Goal: Task Accomplishment & Management: Manage account settings

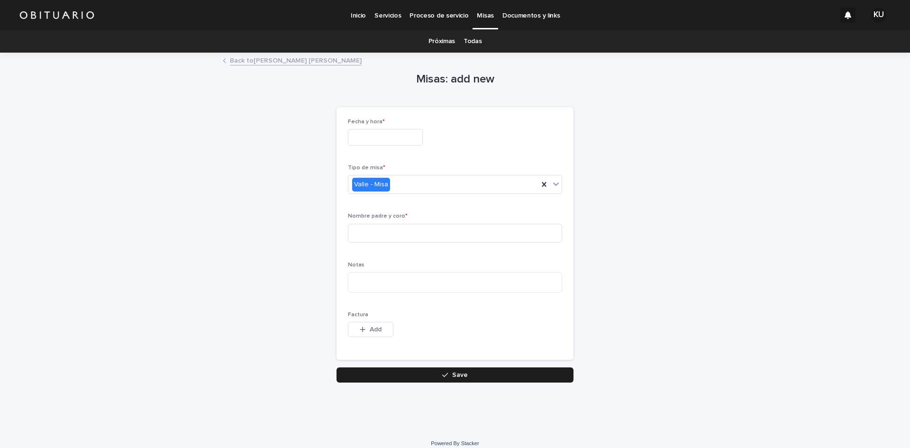
click at [363, 17] on p "Inicio" at bounding box center [358, 10] width 15 height 20
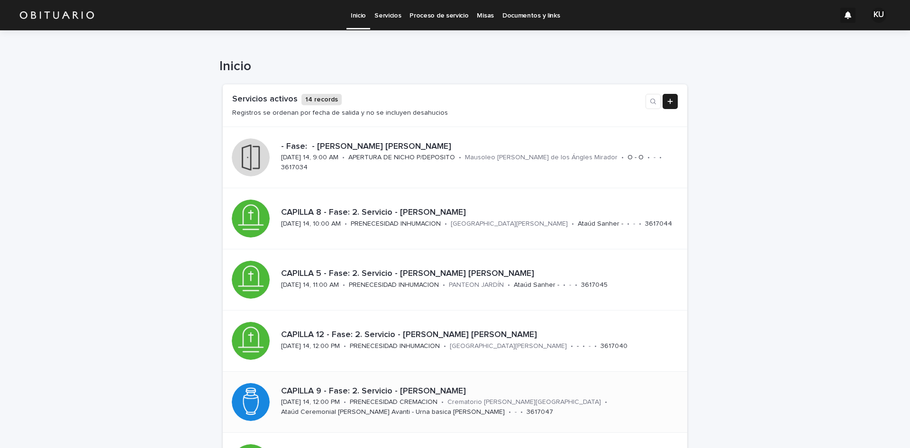
click at [425, 386] on p "CAPILLA 9 - Fase: 2. Servicio - [PERSON_NAME]" at bounding box center [478, 391] width 395 height 10
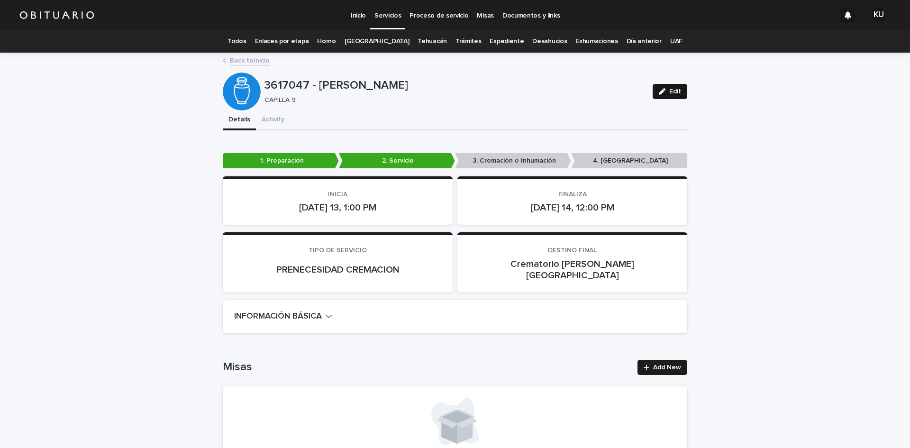
click at [657, 87] on button "Edit" at bounding box center [669, 91] width 35 height 15
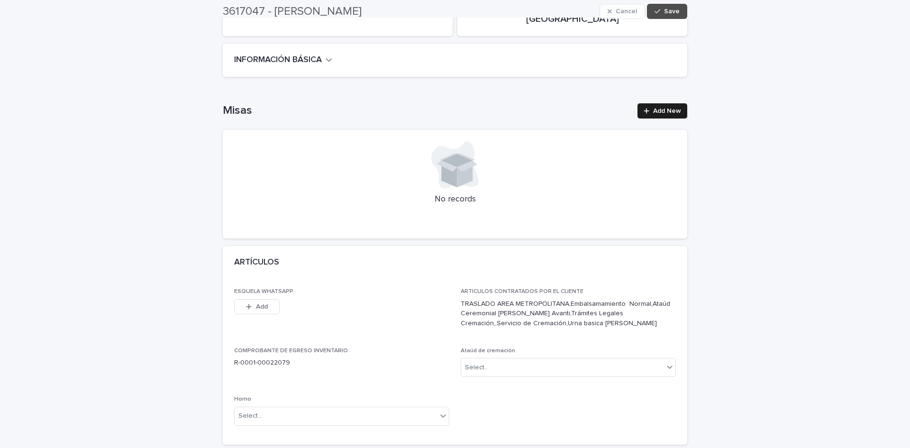
scroll to position [276, 0]
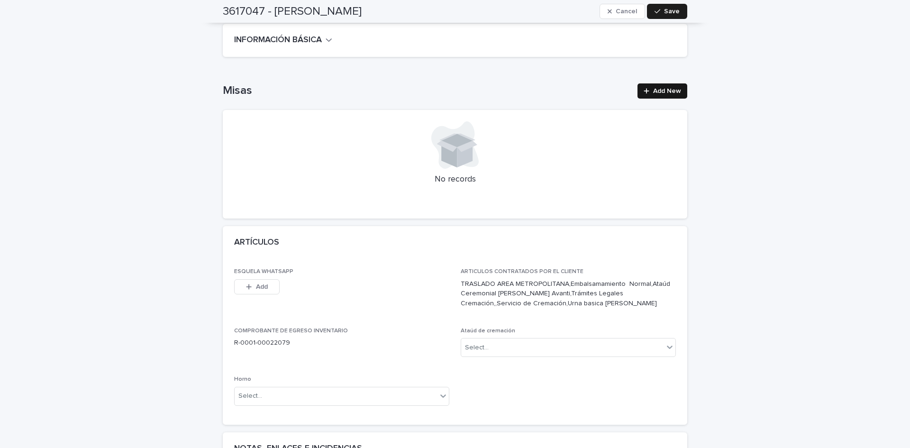
click at [664, 88] on span "Add New" at bounding box center [667, 91] width 28 height 7
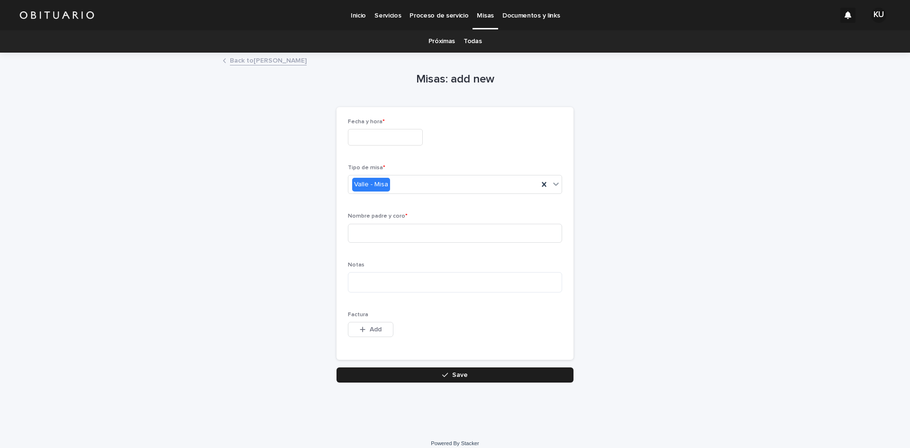
click at [376, 138] on input "text" at bounding box center [385, 137] width 75 height 17
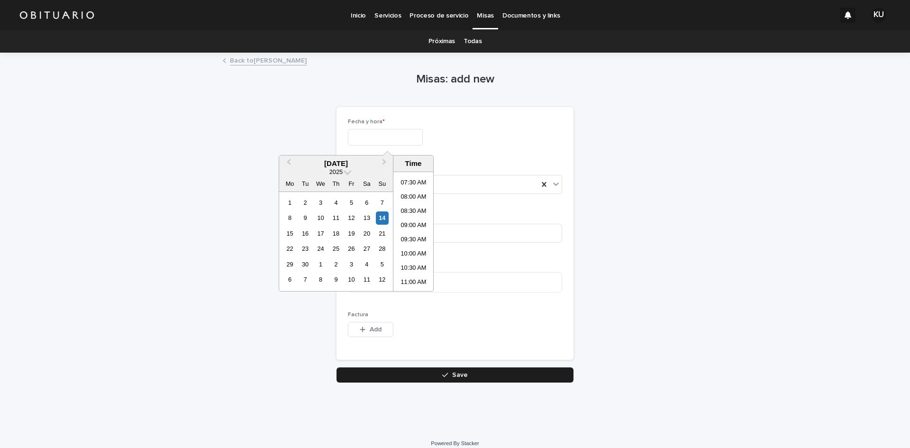
scroll to position [222, 0]
click at [424, 243] on li "10:00 AM" at bounding box center [413, 242] width 40 height 14
type input "**********"
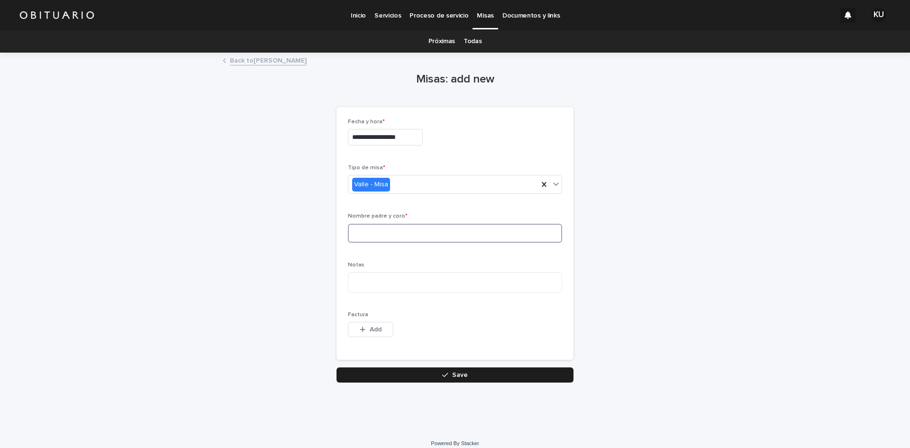
click at [484, 233] on input at bounding box center [455, 233] width 214 height 19
type input "**********"
click at [461, 372] on span "Save" at bounding box center [460, 374] width 16 height 7
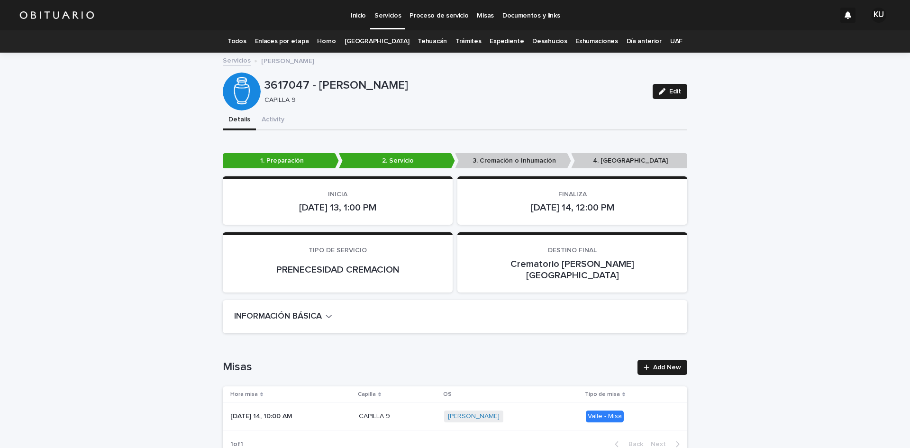
click at [246, 39] on link "Todos" at bounding box center [236, 41] width 18 height 22
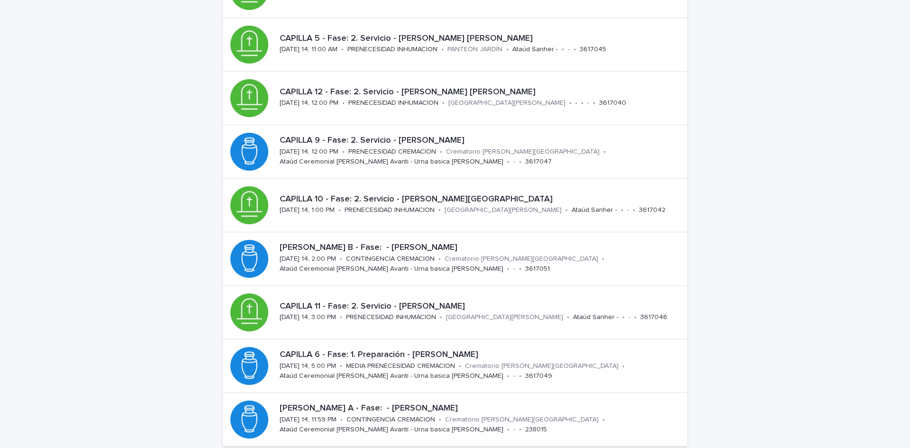
scroll to position [200, 0]
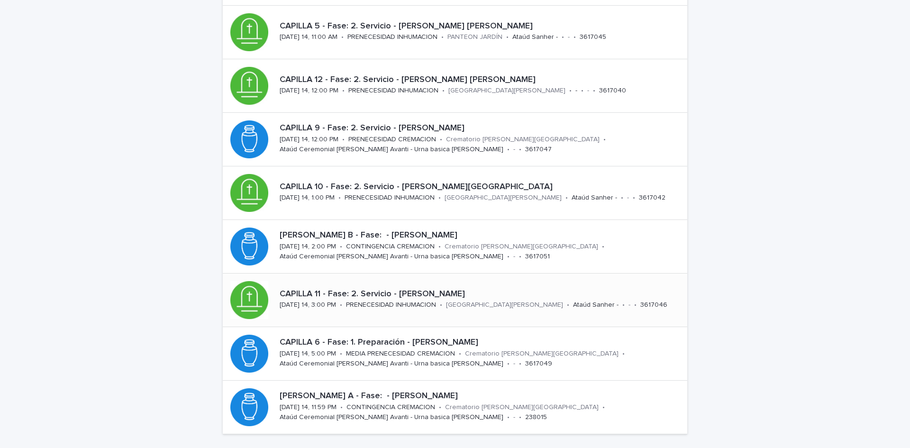
click at [463, 290] on p "CAPILLA 11 - Fase: 2. Servicio - [PERSON_NAME]" at bounding box center [482, 294] width 404 height 10
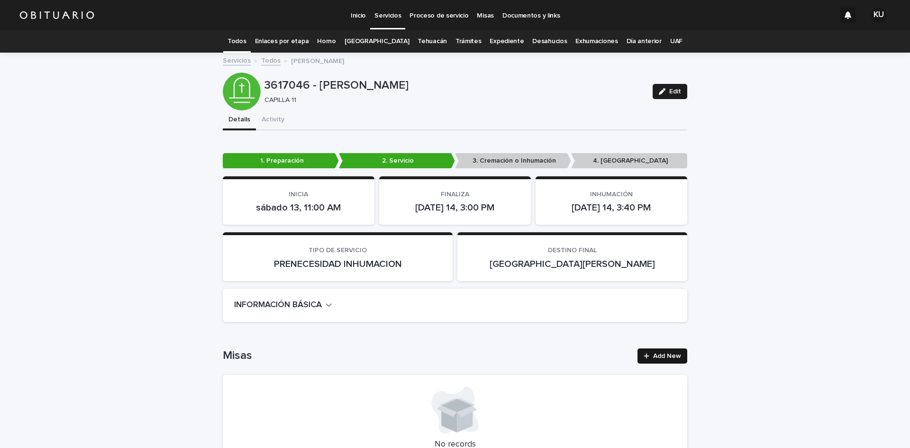
click at [666, 353] on span "Add New" at bounding box center [667, 356] width 28 height 7
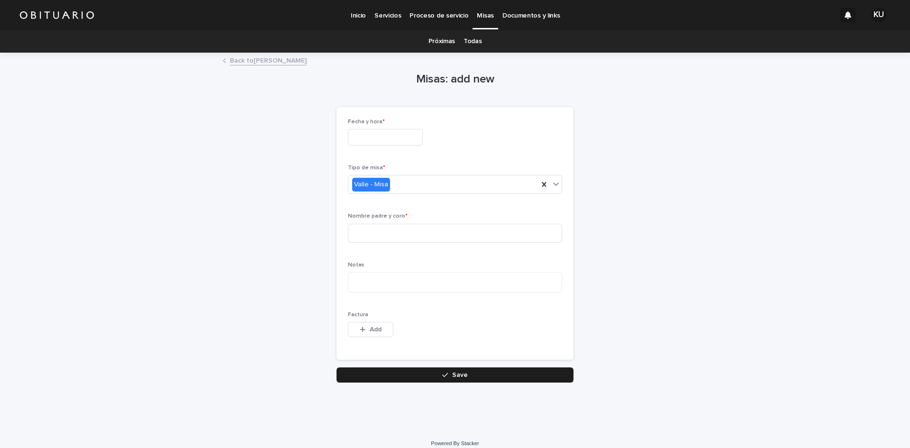
click at [394, 140] on input "text" at bounding box center [385, 137] width 75 height 17
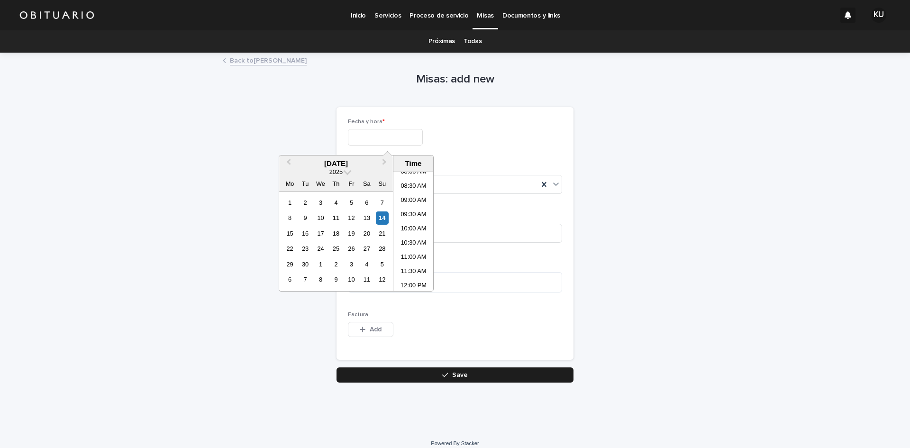
scroll to position [241, 0]
click at [416, 220] on li "10:00 AM" at bounding box center [413, 223] width 40 height 14
type input "**********"
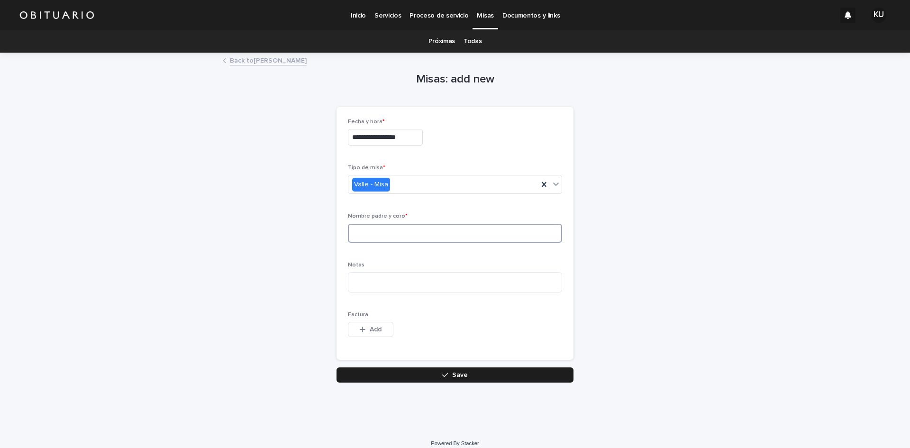
click at [421, 236] on input at bounding box center [455, 233] width 214 height 19
type input "**********"
click at [410, 142] on input "**********" at bounding box center [385, 137] width 75 height 17
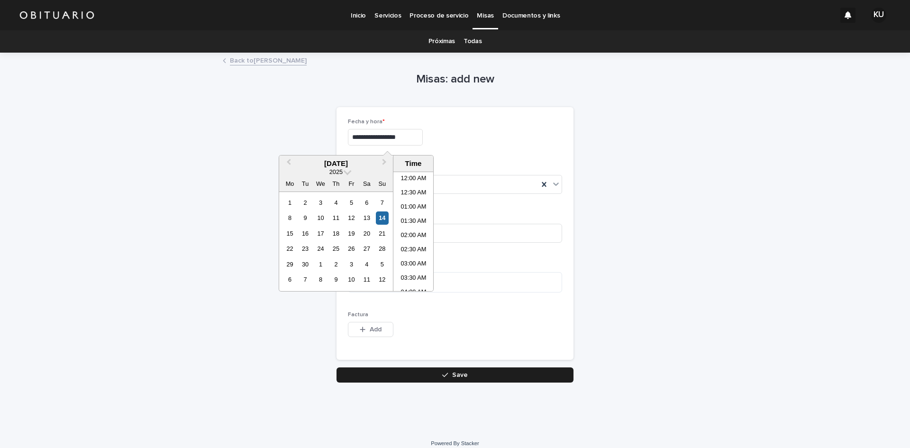
scroll to position [232, 0]
click at [418, 257] on li "11:00 AM" at bounding box center [413, 260] width 40 height 14
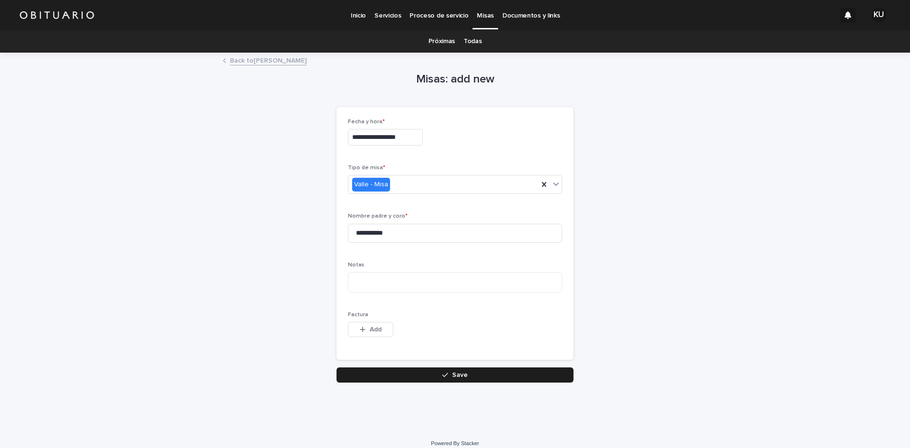
type input "**********"
drag, startPoint x: 425, startPoint y: 233, endPoint x: 338, endPoint y: 229, distance: 87.2
click at [338, 229] on div "**********" at bounding box center [454, 233] width 237 height 253
click at [420, 372] on button "Save" at bounding box center [454, 374] width 237 height 15
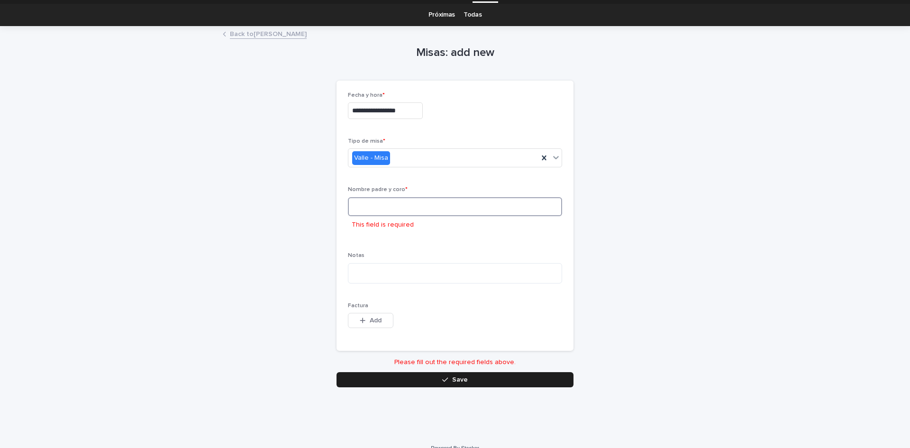
click at [372, 210] on input at bounding box center [455, 206] width 214 height 19
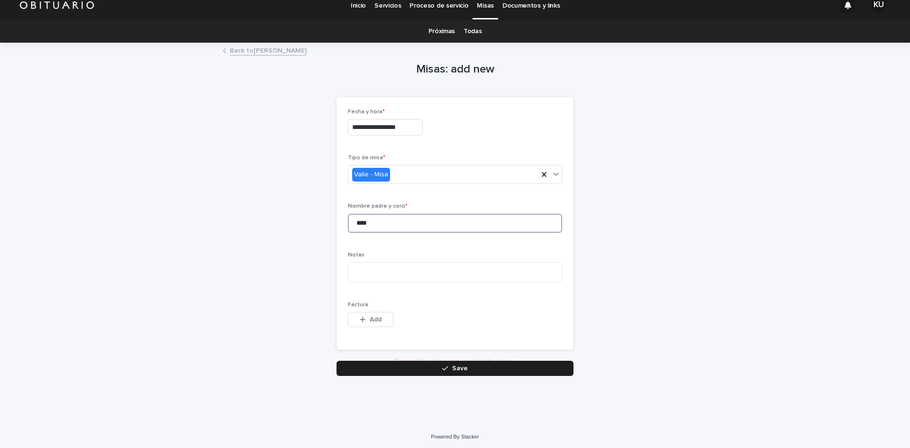
scroll to position [9, 0]
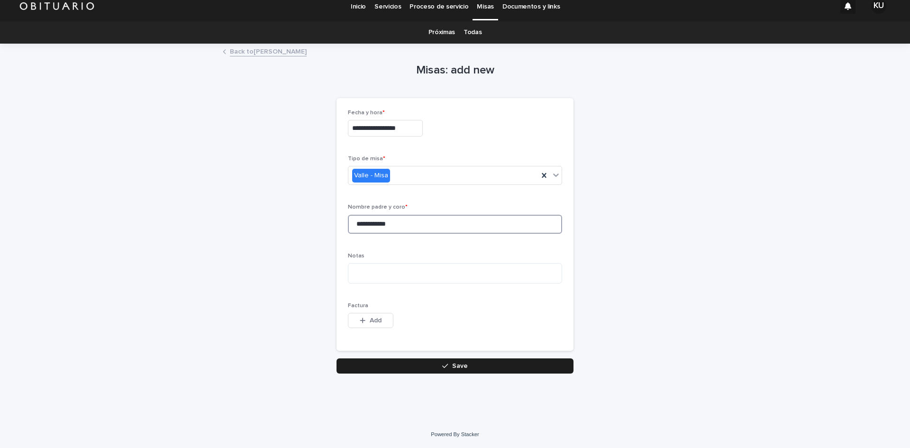
click at [366, 225] on input "**********" at bounding box center [455, 224] width 214 height 19
click at [432, 220] on input "**********" at bounding box center [455, 224] width 214 height 19
type input "**********"
click at [459, 361] on button "Save" at bounding box center [454, 365] width 237 height 15
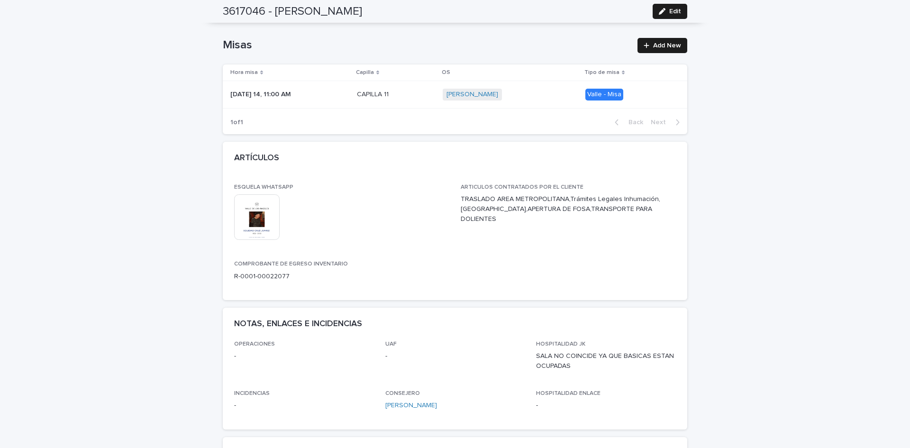
scroll to position [317, 0]
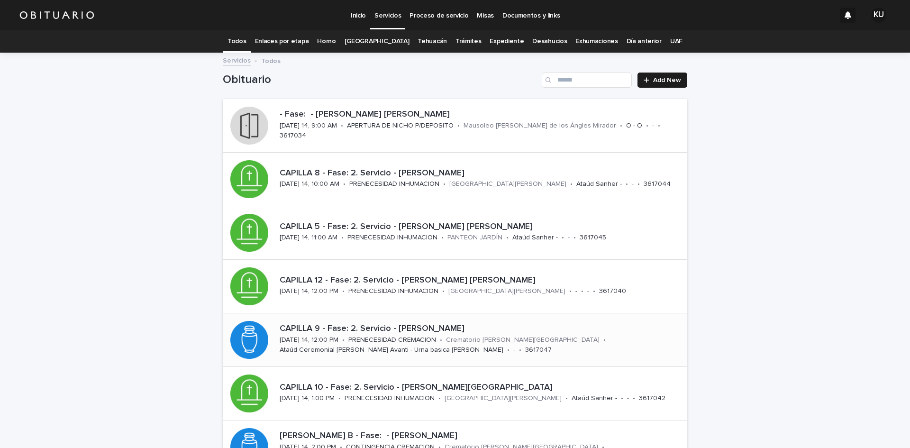
click at [476, 324] on p "CAPILLA 9 - Fase: 2. Servicio - [PERSON_NAME]" at bounding box center [482, 329] width 404 height 10
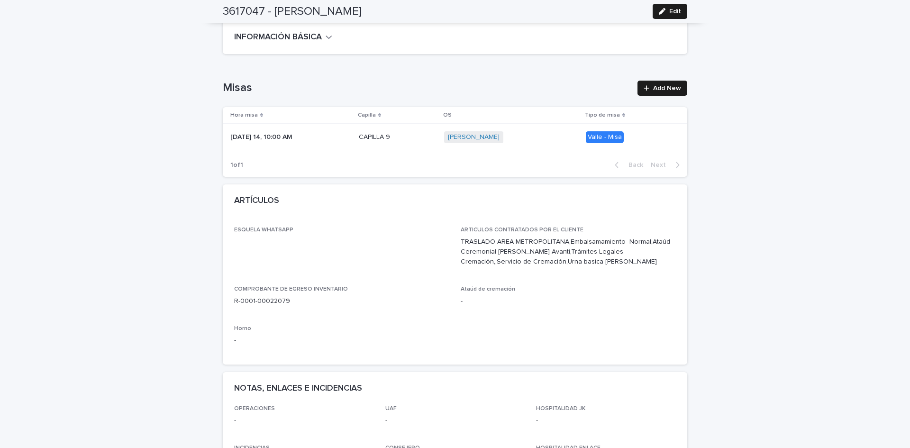
scroll to position [276, 0]
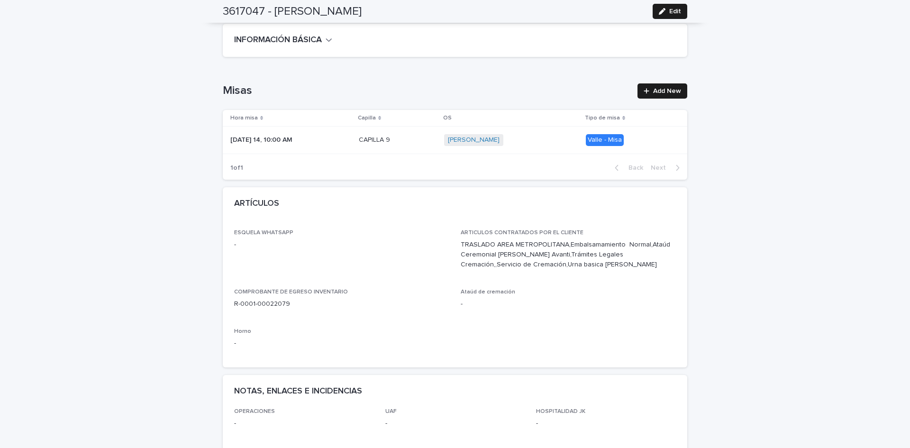
click at [273, 134] on p "[DATE] 14, 10:00 AM" at bounding box center [262, 139] width 64 height 10
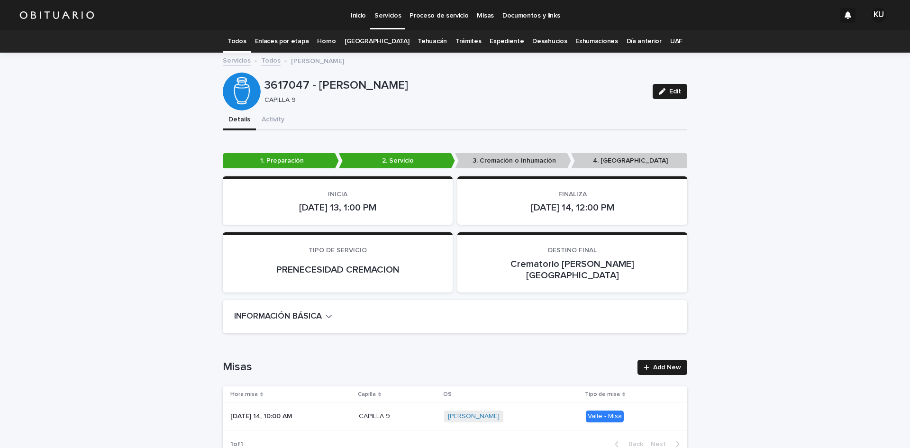
scroll to position [30, 0]
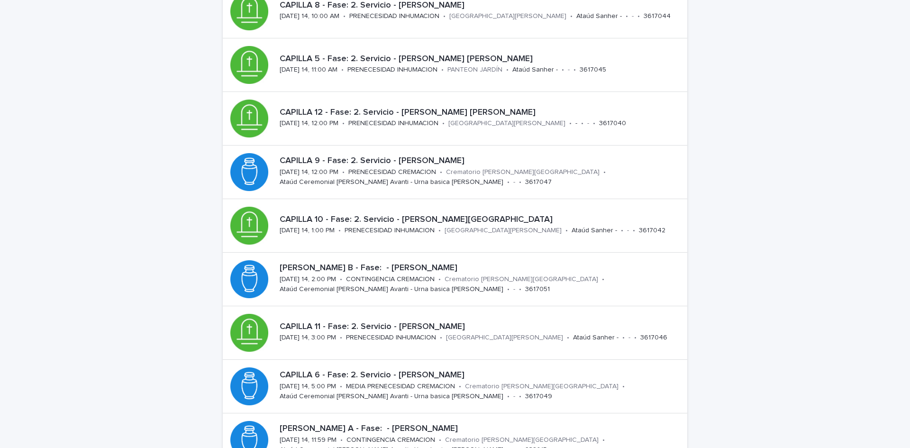
scroll to position [177, 0]
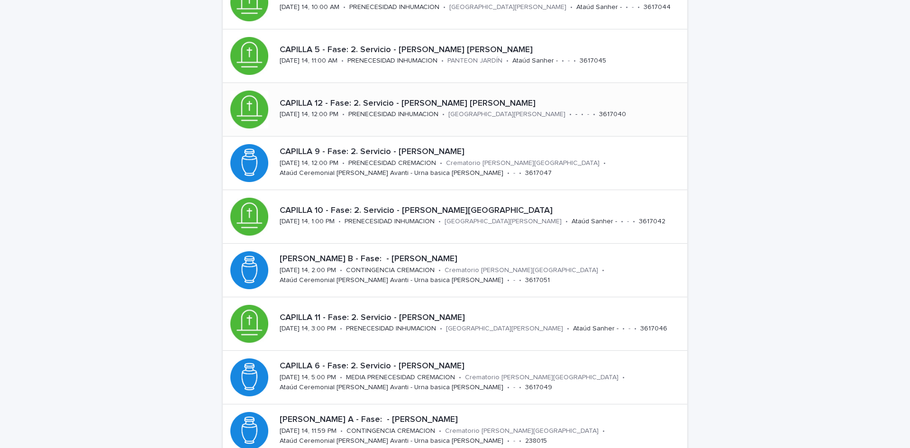
click at [493, 99] on p "CAPILLA 12 - Fase: 2. Servicio - [PERSON_NAME] [PERSON_NAME]" at bounding box center [482, 104] width 404 height 10
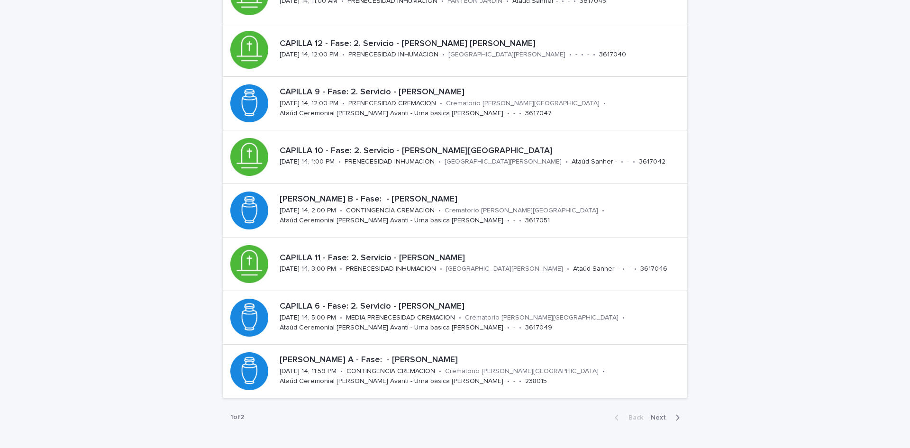
scroll to position [247, 0]
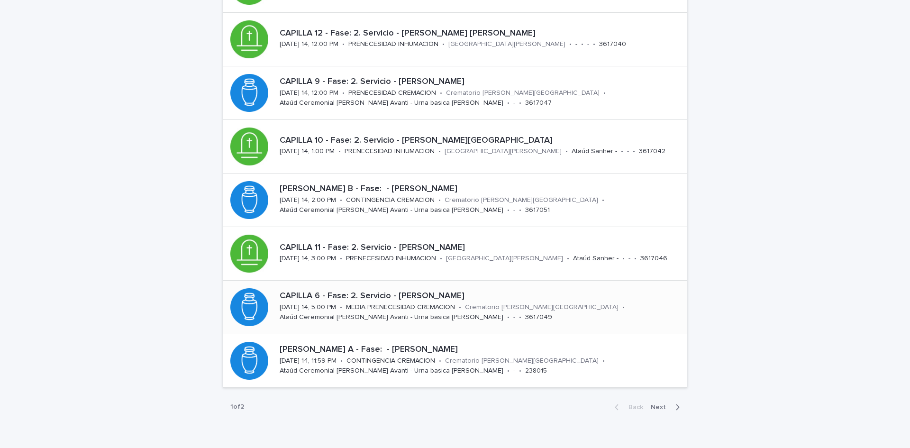
click at [529, 292] on p "CAPILLA 6 - Fase: 2. Servicio - [PERSON_NAME]" at bounding box center [482, 296] width 404 height 10
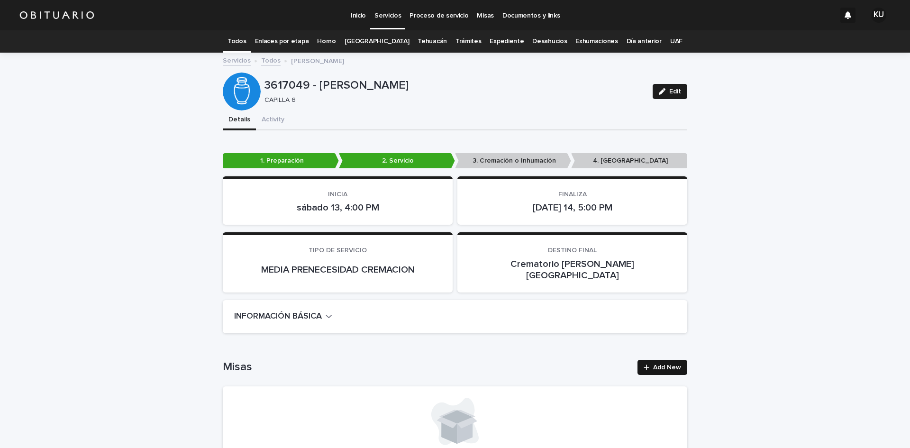
click at [650, 361] on link "Add New" at bounding box center [662, 367] width 50 height 15
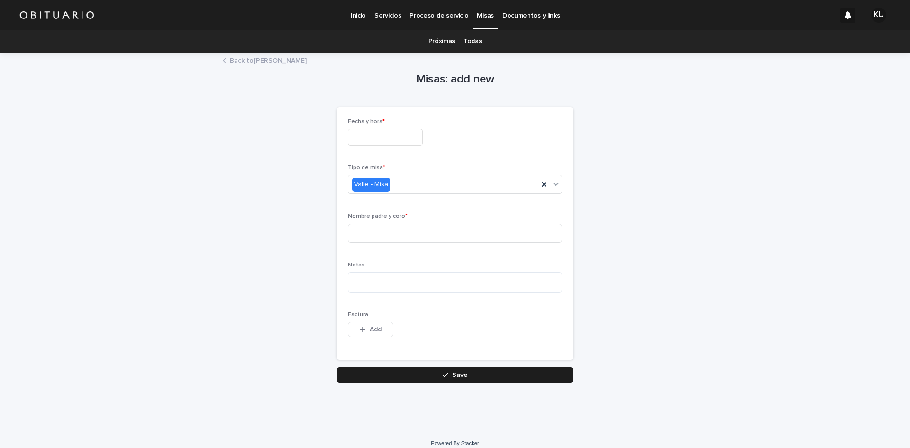
click at [368, 137] on input "text" at bounding box center [385, 137] width 75 height 17
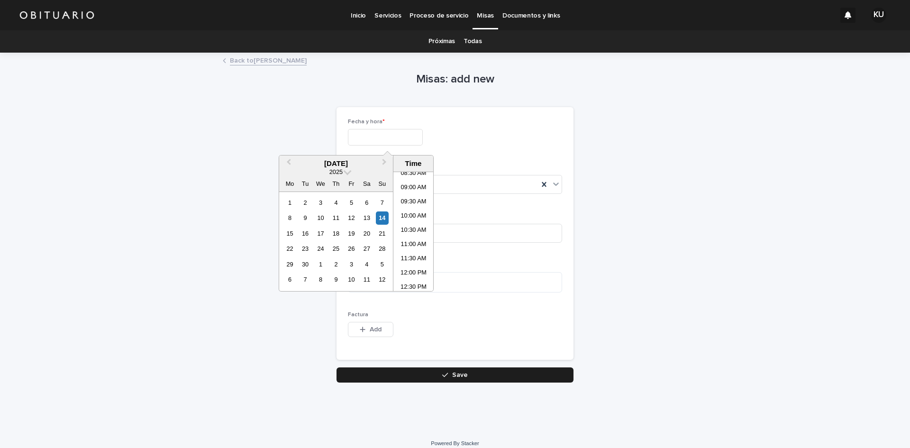
scroll to position [253, 0]
click at [416, 249] on li "11:30 AM" at bounding box center [413, 253] width 40 height 14
type input "**********"
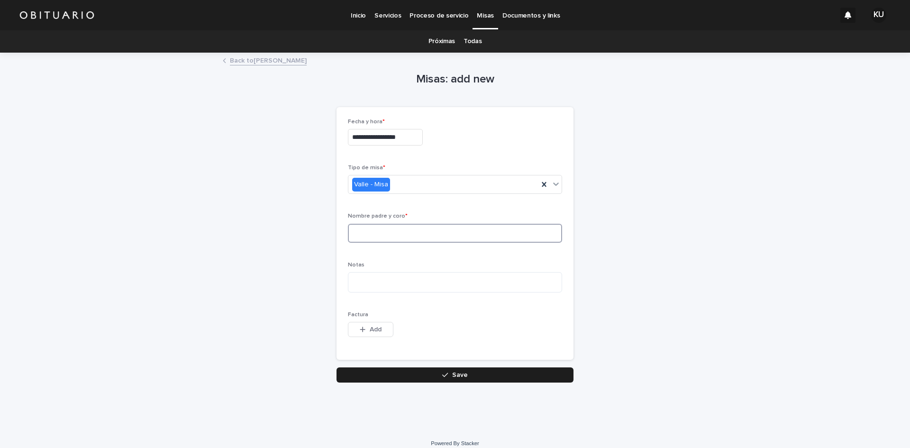
click at [444, 236] on input at bounding box center [455, 233] width 214 height 19
type input "**********"
click at [383, 371] on button "Save" at bounding box center [454, 374] width 237 height 15
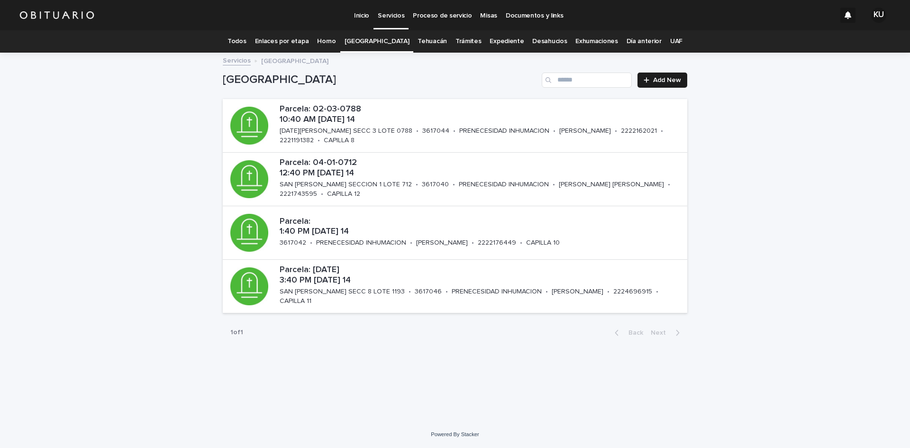
click at [246, 40] on link "Todos" at bounding box center [236, 41] width 18 height 22
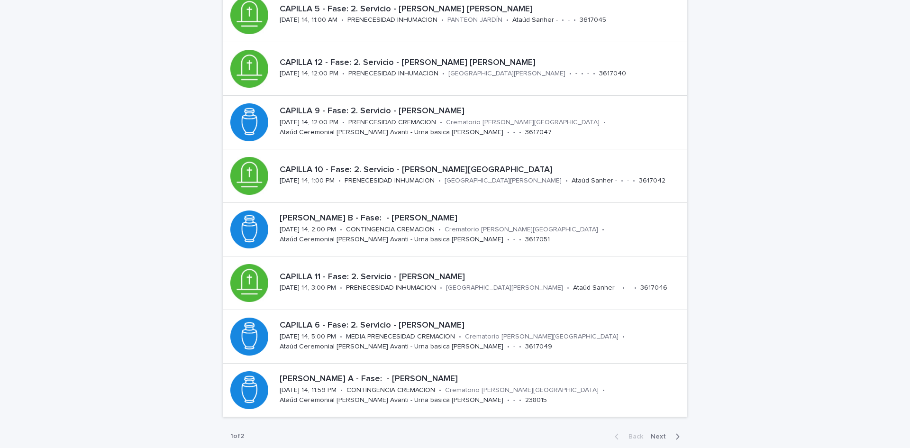
scroll to position [226, 0]
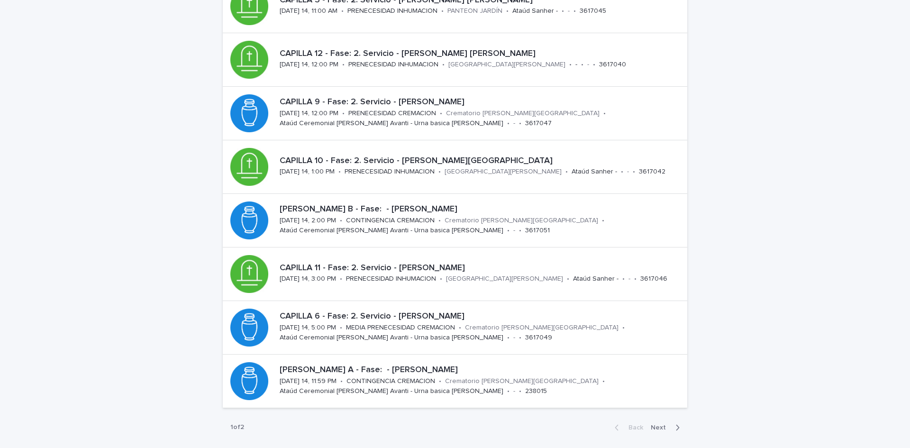
click at [675, 424] on icon "button" at bounding box center [677, 427] width 4 height 9
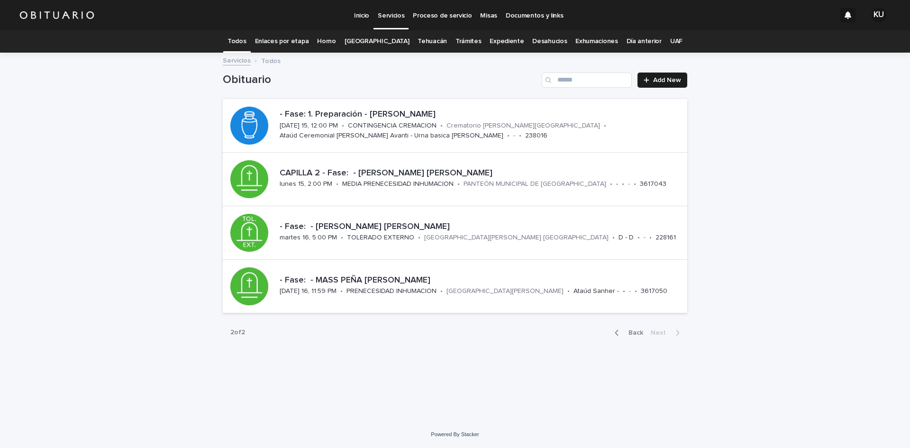
click at [616, 330] on icon "button" at bounding box center [617, 332] width 4 height 9
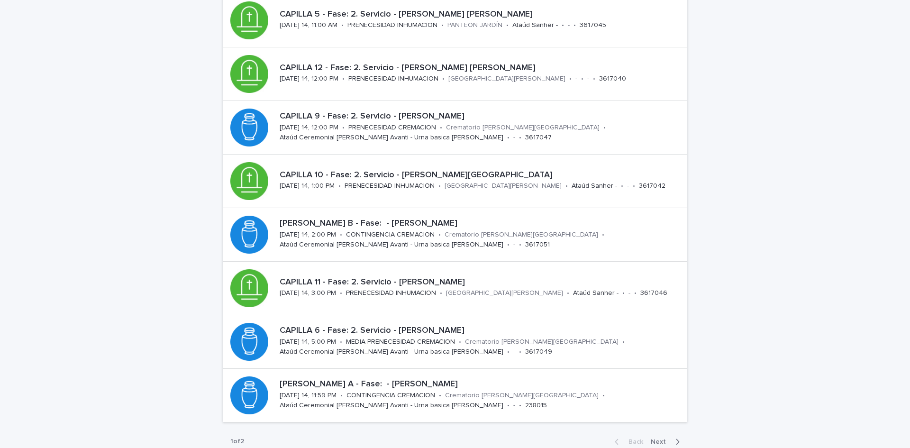
scroll to position [292, 0]
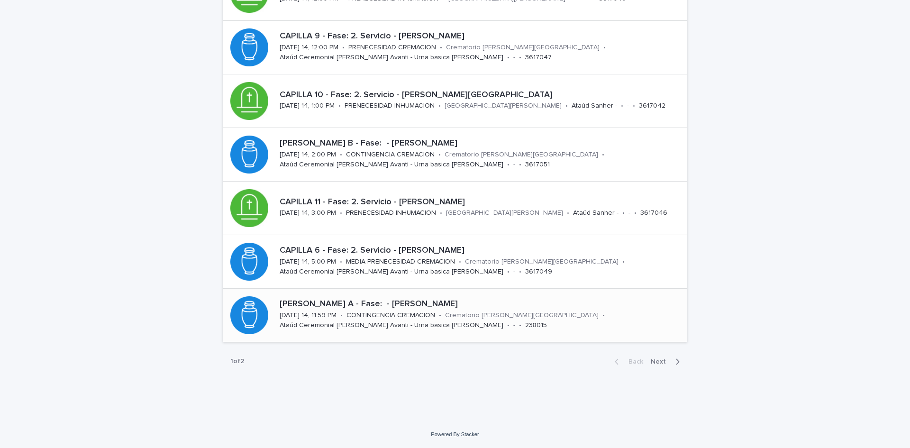
click at [468, 300] on p "[PERSON_NAME] A - Fase: - [PERSON_NAME]" at bounding box center [482, 304] width 404 height 10
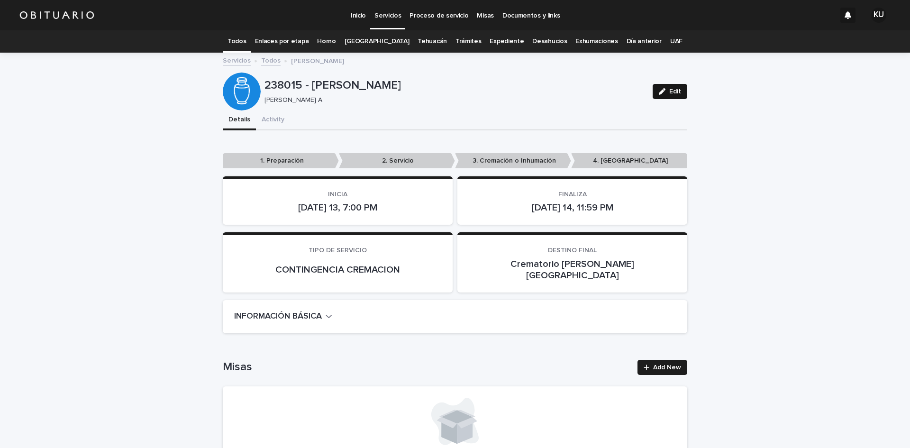
click at [672, 93] on span "Edit" at bounding box center [675, 91] width 12 height 7
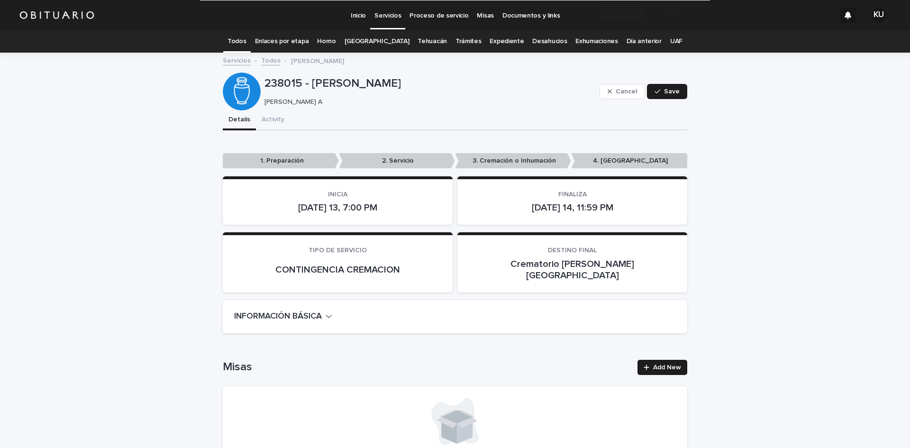
scroll to position [2150, 0]
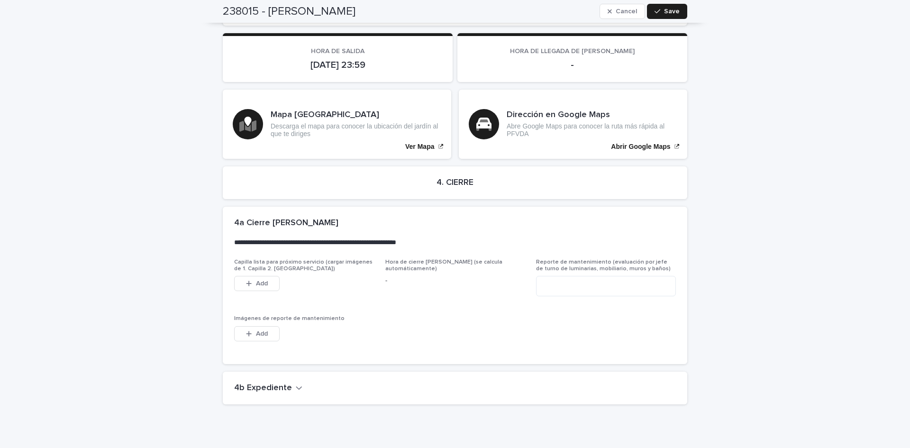
click at [279, 383] on h2 "4b Expediente" at bounding box center [263, 388] width 58 height 10
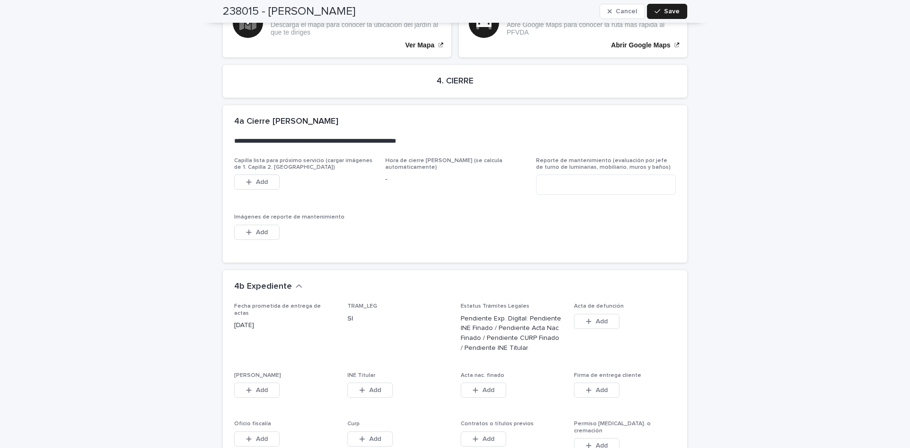
scroll to position [2502, 0]
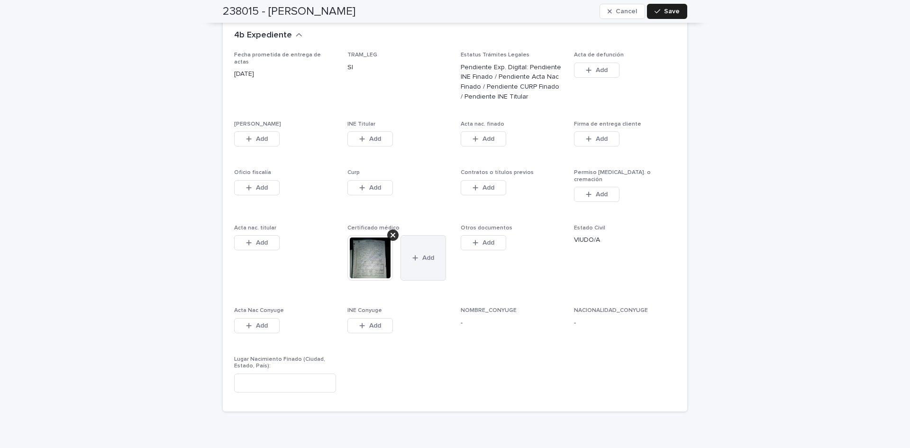
click at [421, 235] on button "Add" at bounding box center [422, 257] width 45 height 45
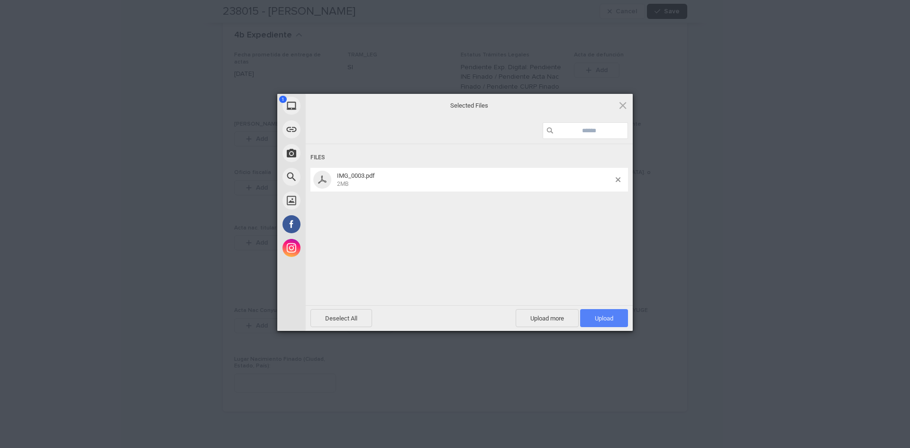
click at [580, 321] on span "Upload 1" at bounding box center [604, 318] width 48 height 18
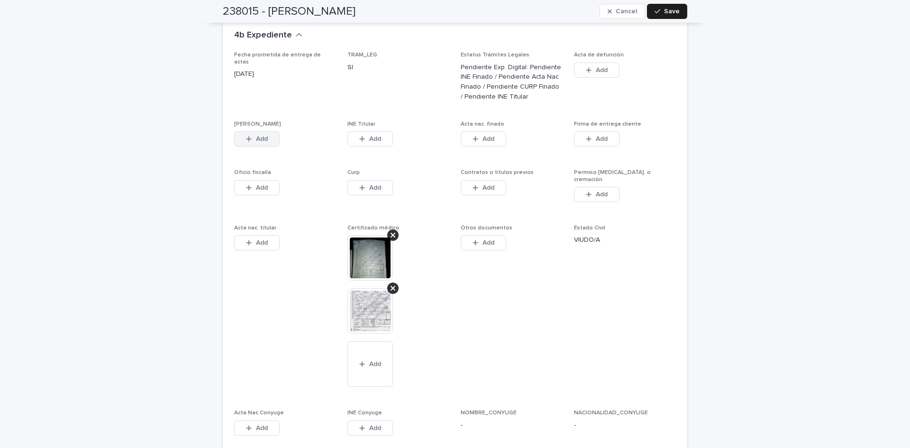
click at [274, 131] on button "Add" at bounding box center [256, 138] width 45 height 15
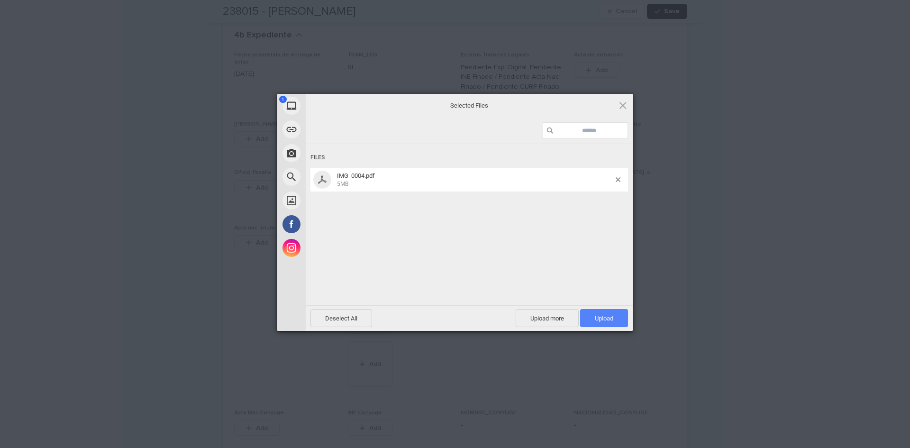
click at [595, 319] on span "Upload 1" at bounding box center [604, 318] width 18 height 7
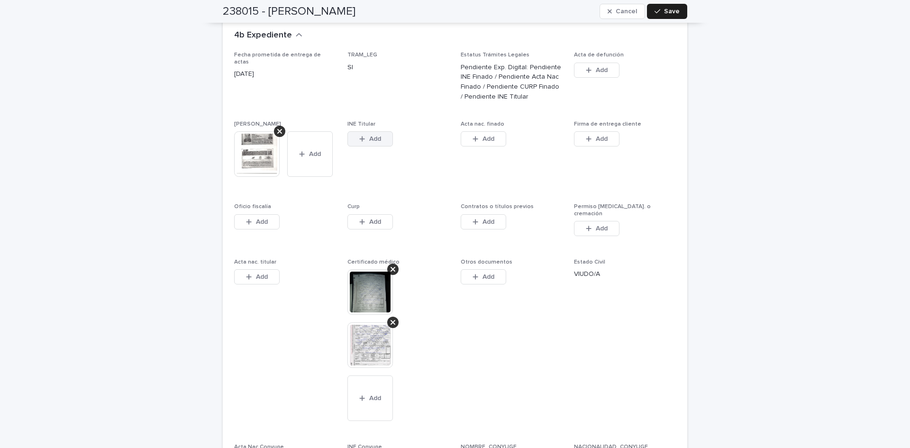
click at [384, 131] on button "Add" at bounding box center [369, 138] width 45 height 15
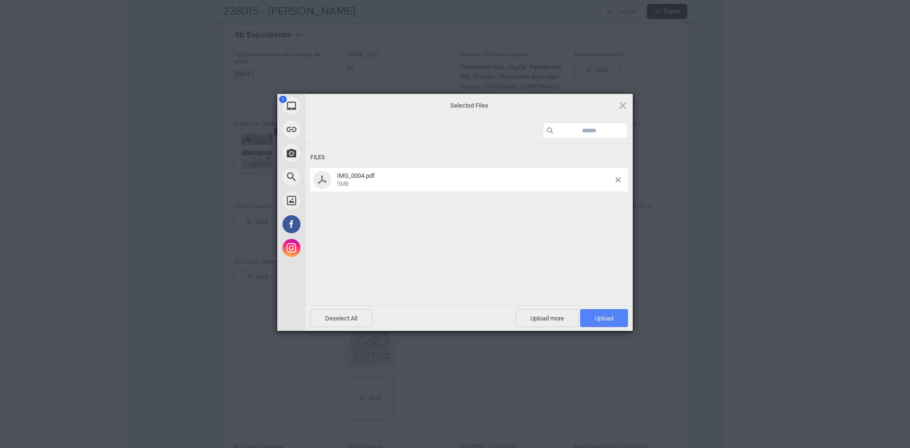
click at [594, 325] on span "Upload 1" at bounding box center [604, 318] width 48 height 18
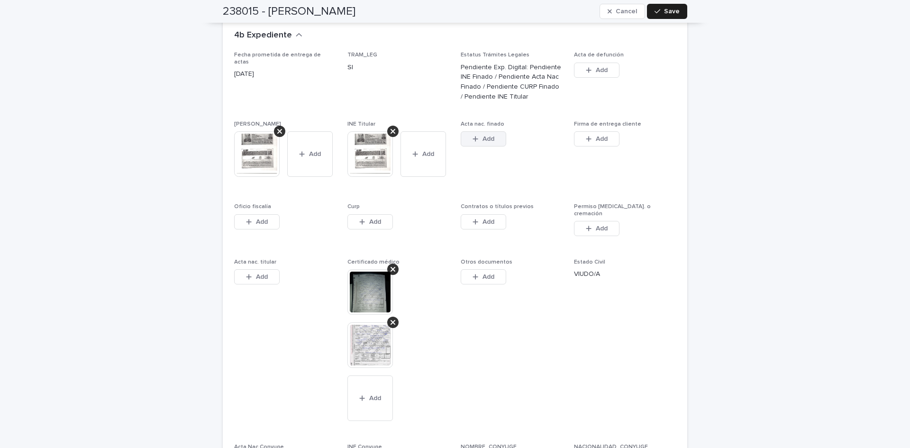
click at [502, 131] on button "Add" at bounding box center [483, 138] width 45 height 15
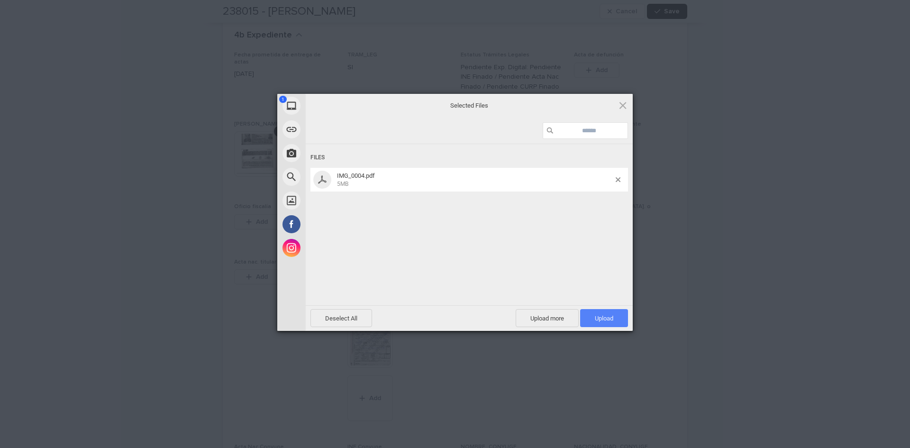
click at [592, 321] on span "Upload 1" at bounding box center [604, 318] width 48 height 18
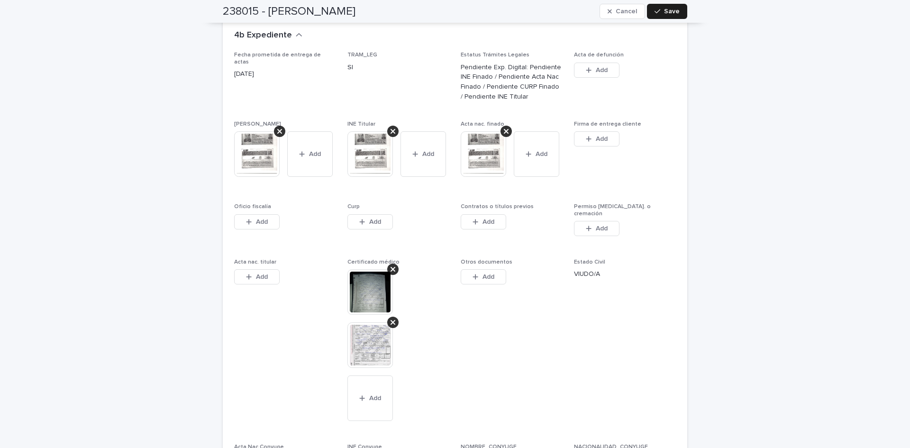
click at [392, 214] on div "This file cannot be opened Download File Add" at bounding box center [398, 223] width 102 height 19
click at [381, 214] on button "Add" at bounding box center [369, 221] width 45 height 15
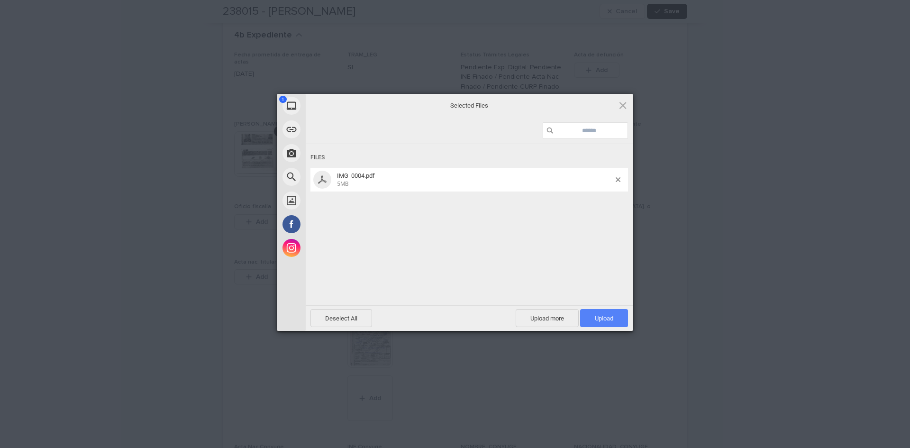
click at [596, 320] on span "Upload 1" at bounding box center [604, 318] width 18 height 7
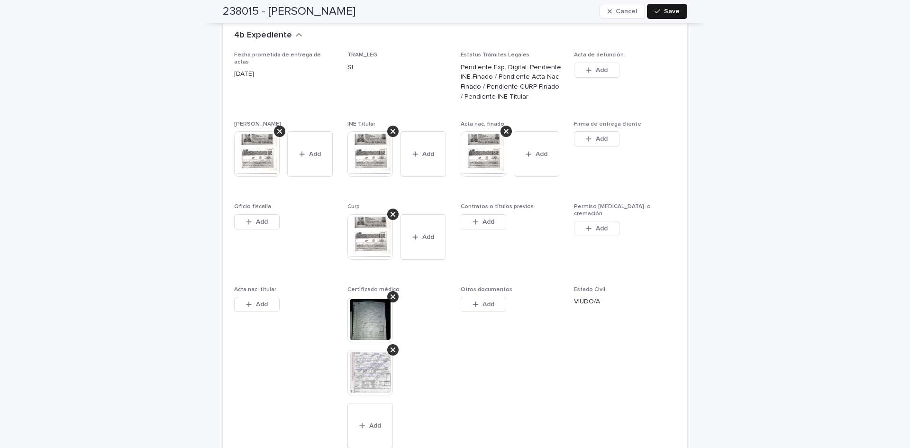
click at [663, 16] on button "Save" at bounding box center [667, 11] width 40 height 15
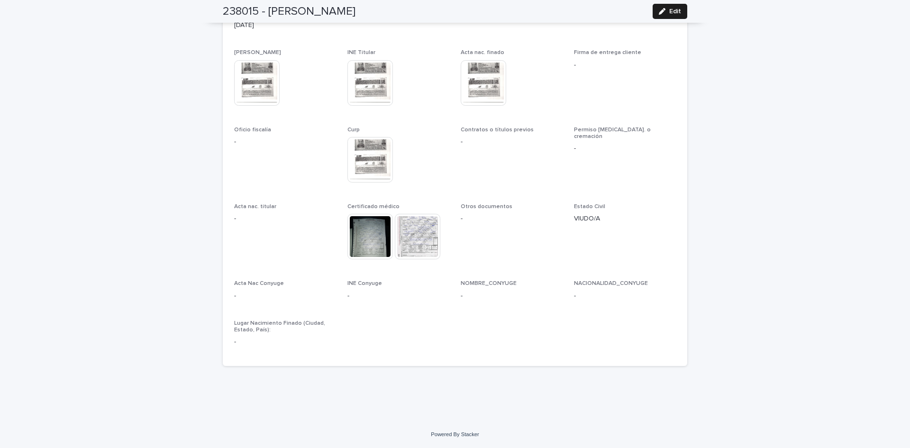
scroll to position [2267, 0]
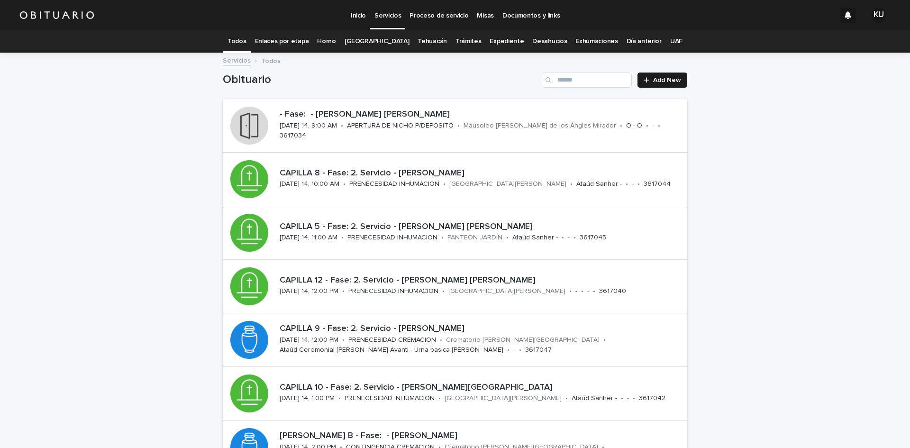
click at [372, 38] on link "[GEOGRAPHIC_DATA]" at bounding box center [376, 41] width 65 height 22
